Goal: Transaction & Acquisition: Subscribe to service/newsletter

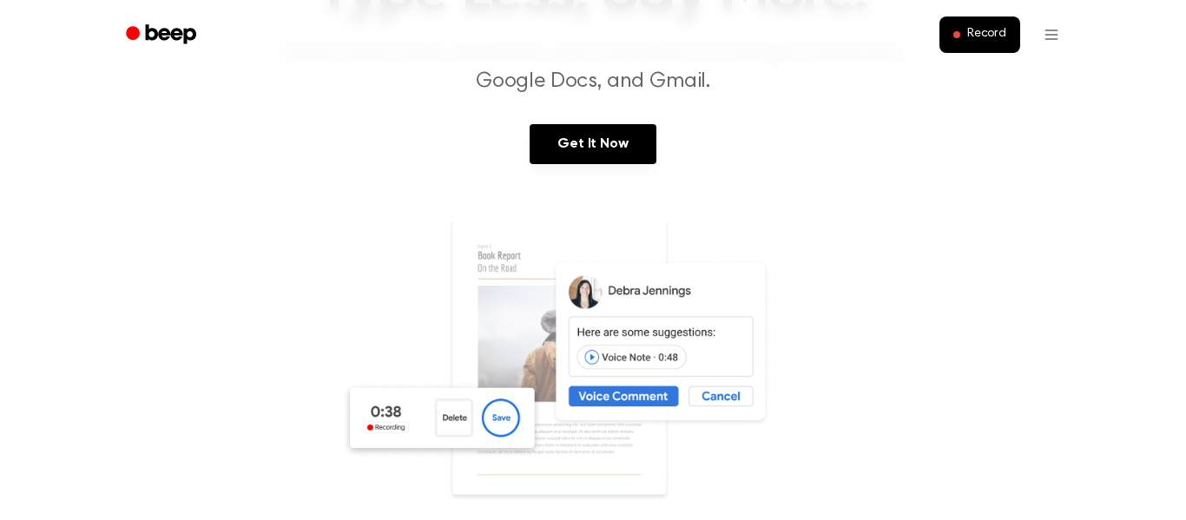
scroll to position [181, 0]
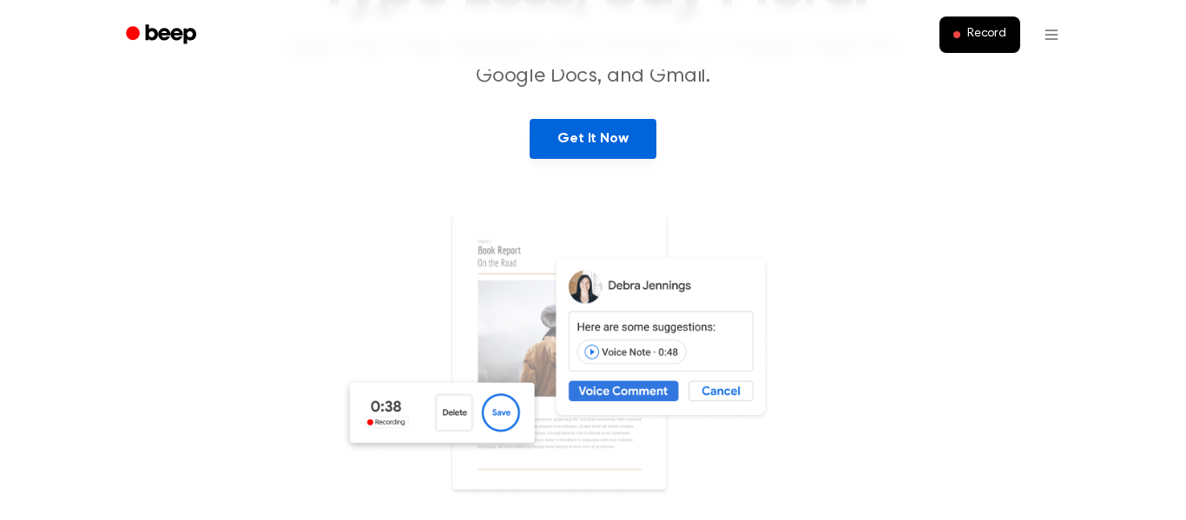
click at [586, 144] on link "Get It Now" at bounding box center [593, 139] width 126 height 40
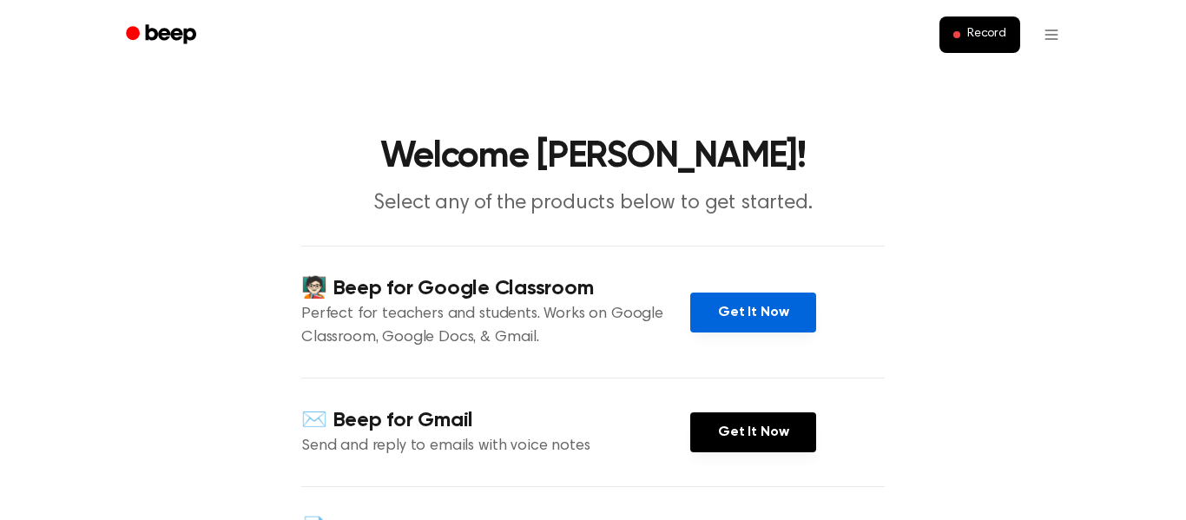
click at [773, 311] on link "Get It Now" at bounding box center [753, 313] width 126 height 40
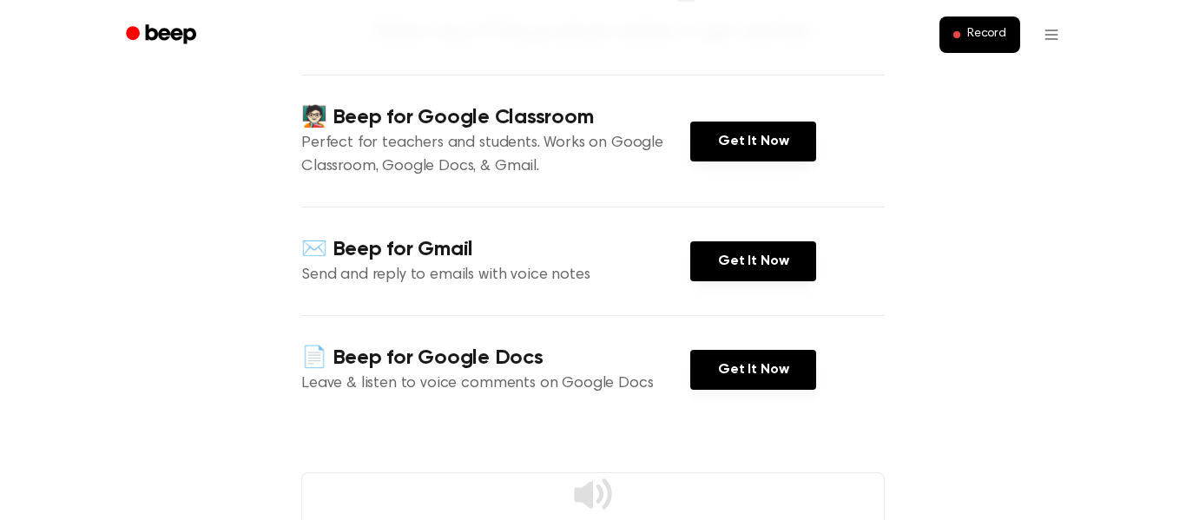
scroll to position [181, 0]
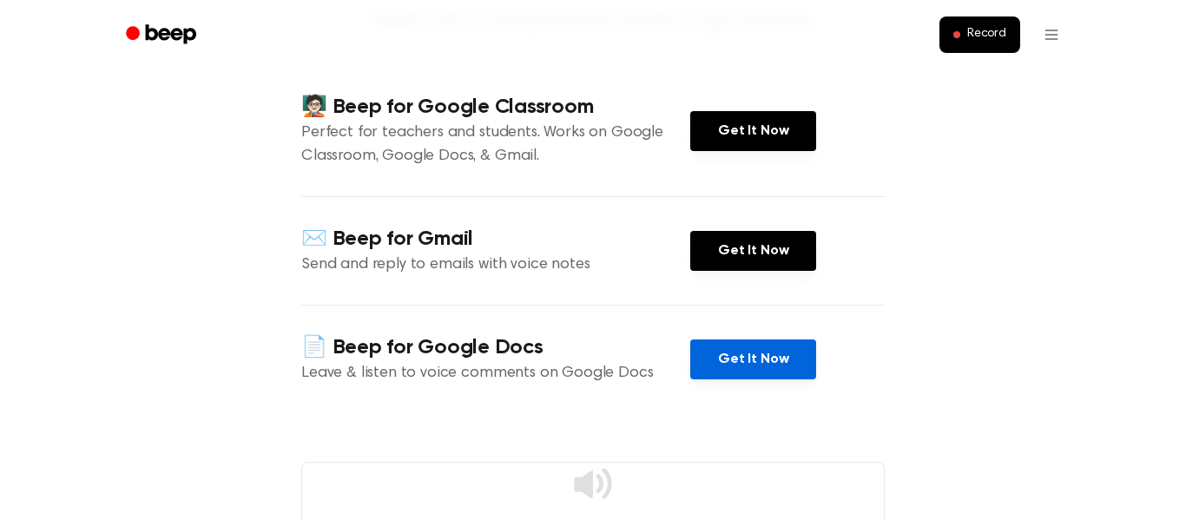
click at [741, 359] on link "Get It Now" at bounding box center [753, 359] width 126 height 40
